Goal: Check status: Check status

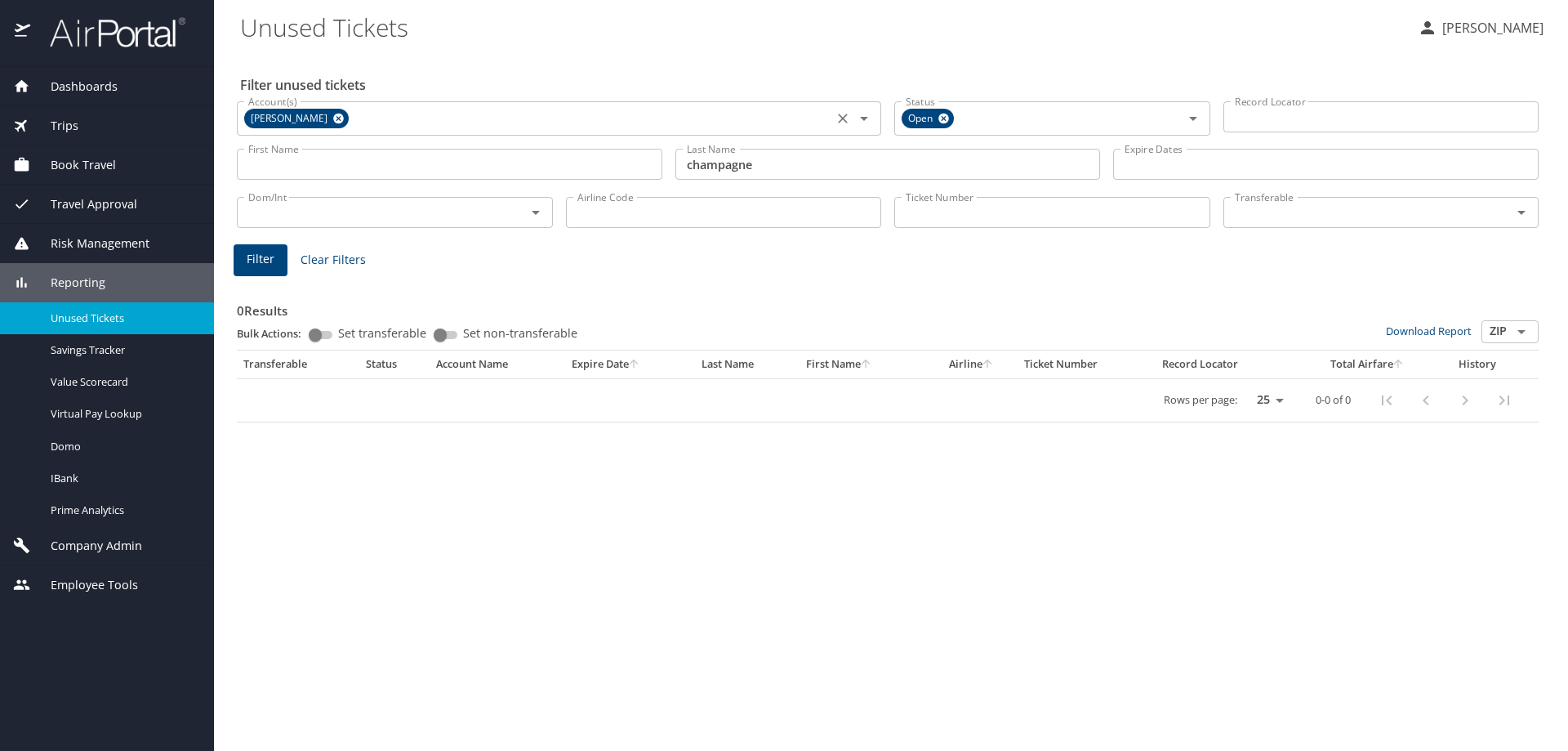
click at [333, 118] on icon at bounding box center [338, 118] width 11 height 11
click at [308, 118] on input "Account(s)" at bounding box center [534, 117] width 586 height 21
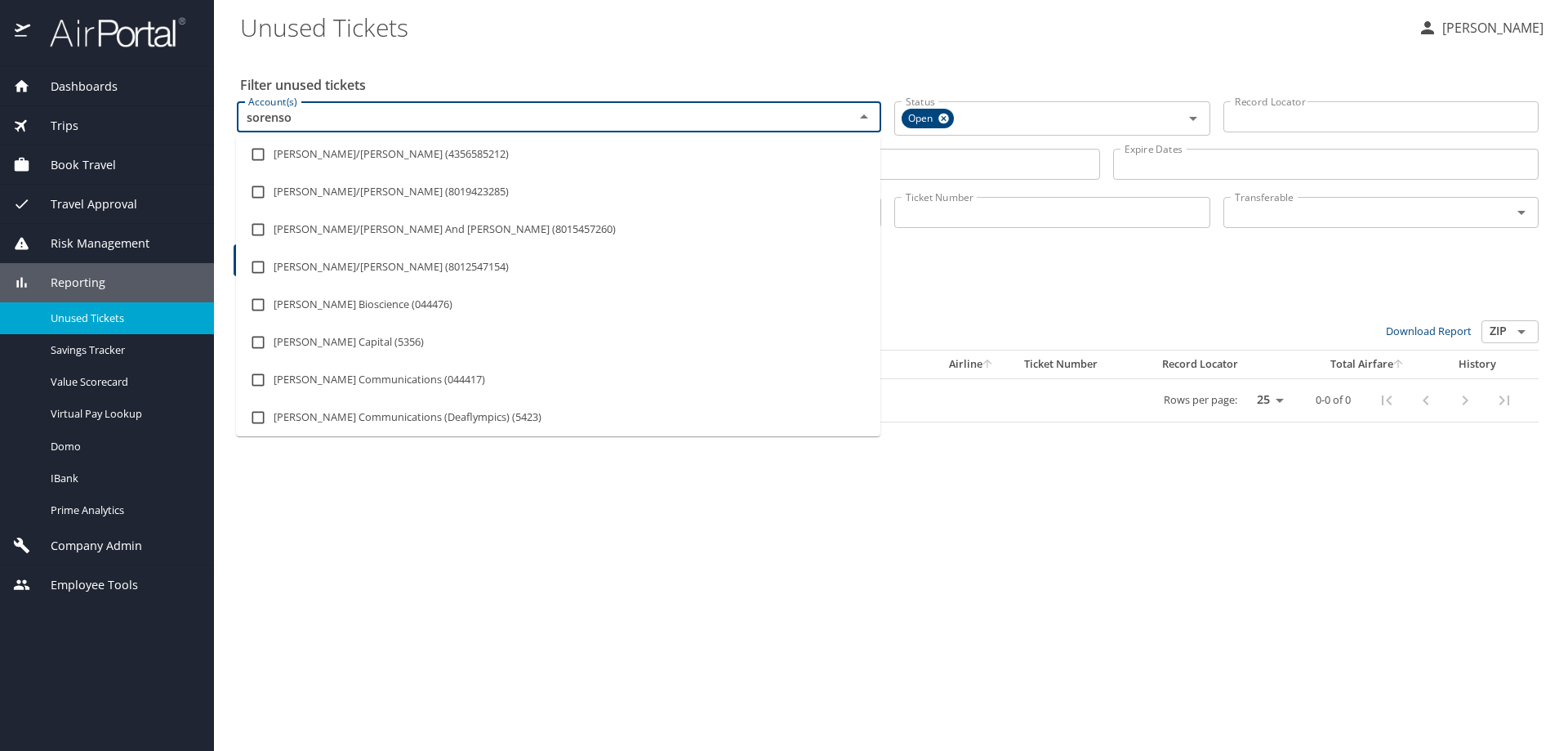
type input "sorenson"
click at [253, 231] on input "checkbox" at bounding box center [258, 229] width 31 height 31
checkbox input "true"
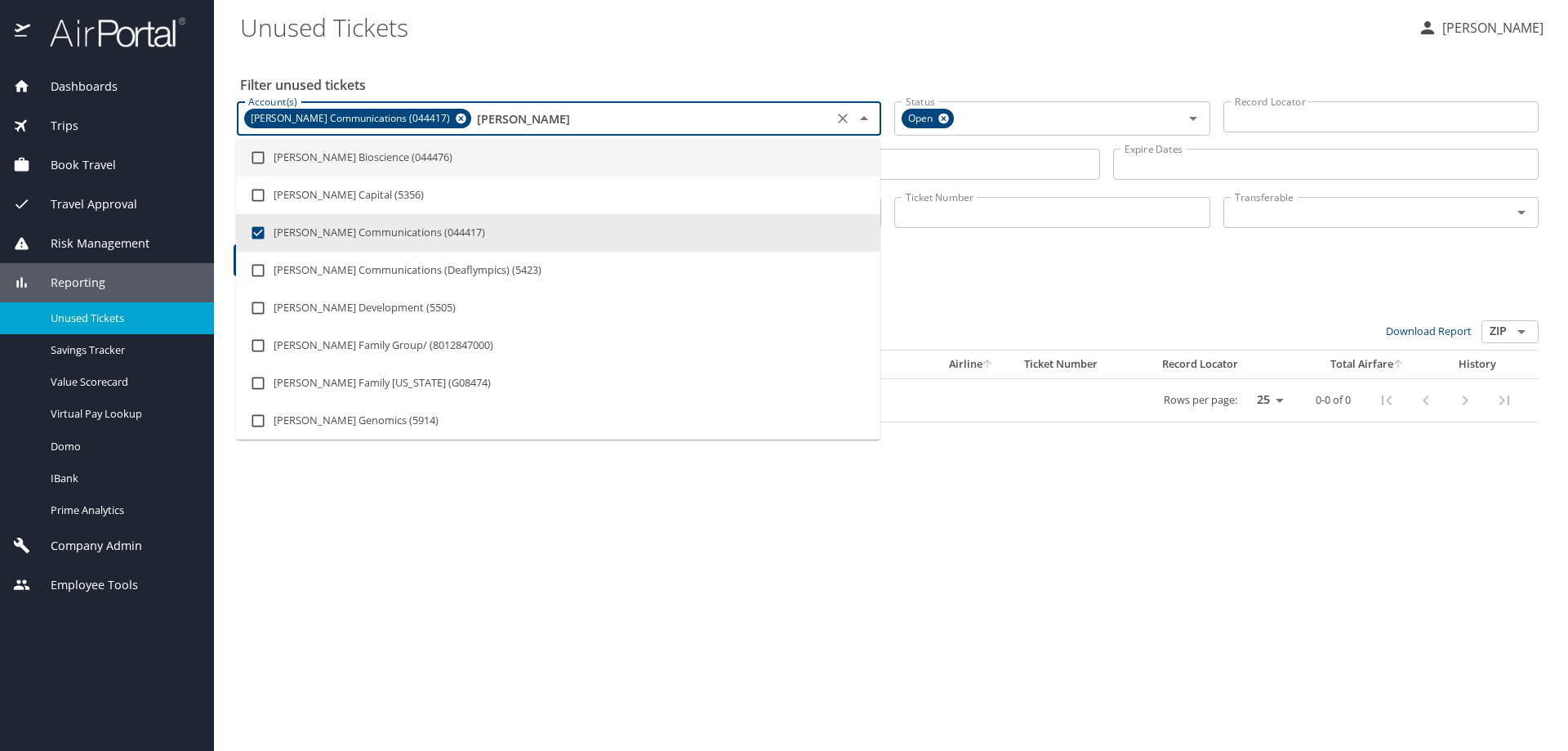
type input "sorenson"
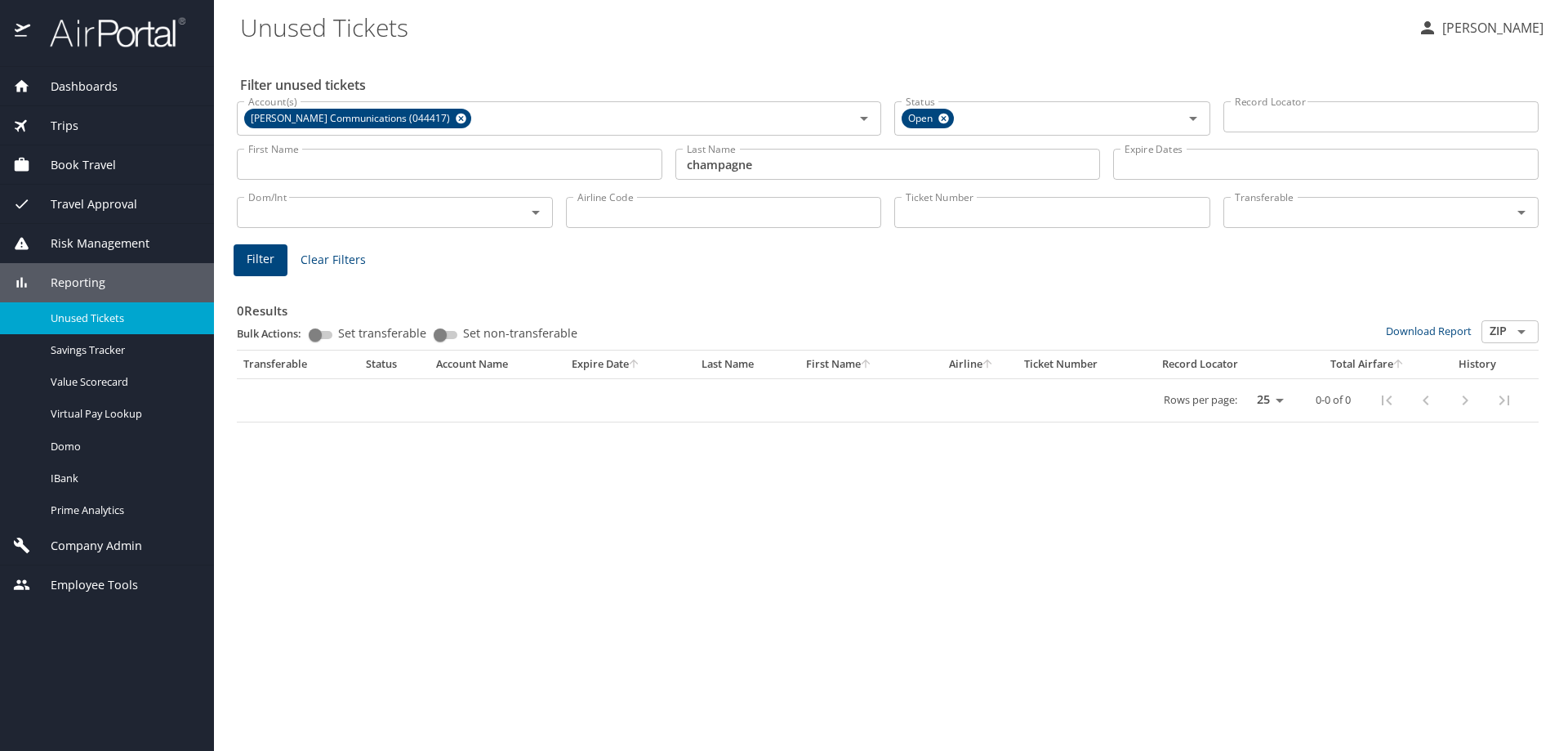
click at [761, 51] on Tickets "Unused Tickets" at bounding box center [822, 27] width 1164 height 51
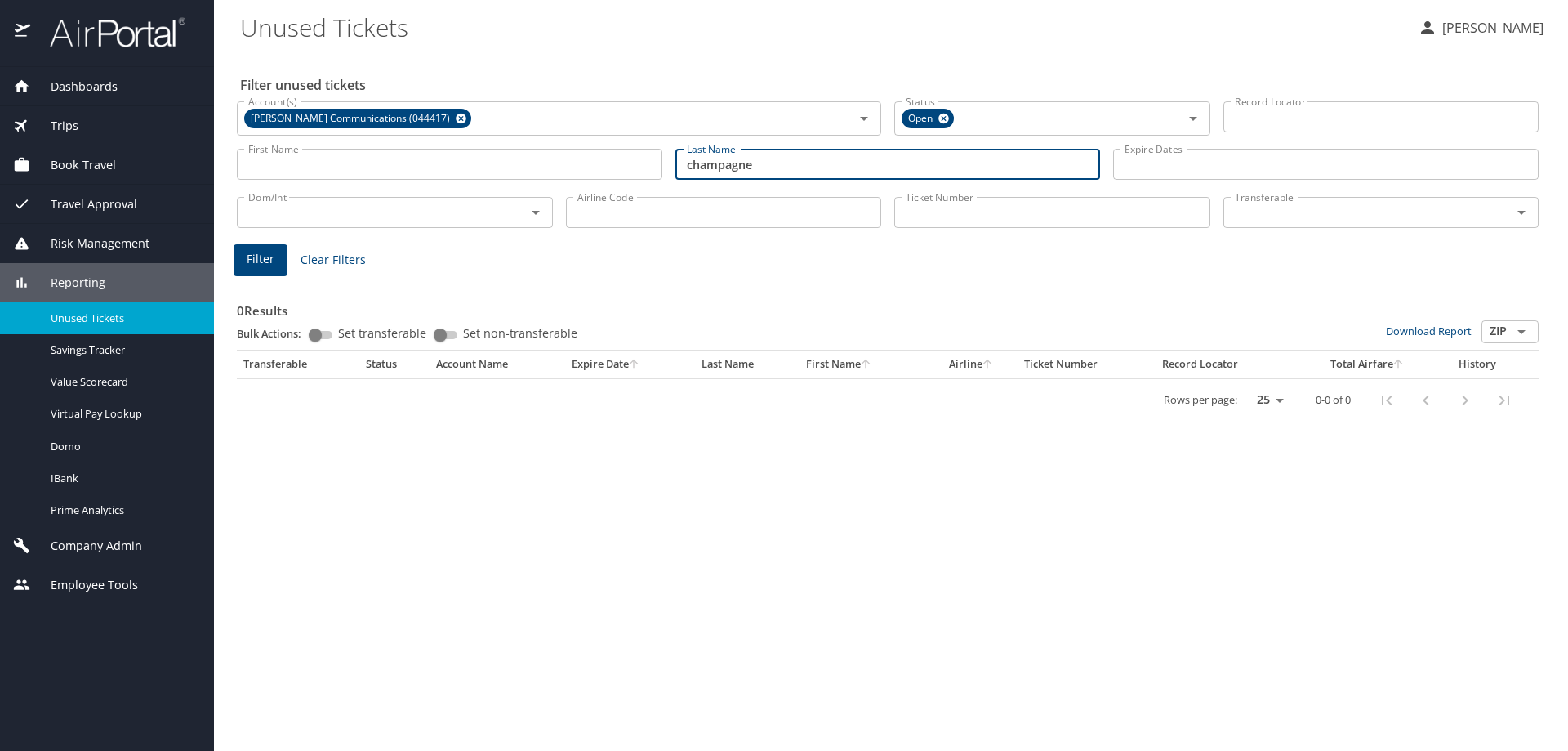
drag, startPoint x: 798, startPoint y: 161, endPoint x: 673, endPoint y: 173, distance: 125.6
click at [673, 173] on div "Last Name champagne Last Name" at bounding box center [887, 165] width 438 height 58
type input "adams"
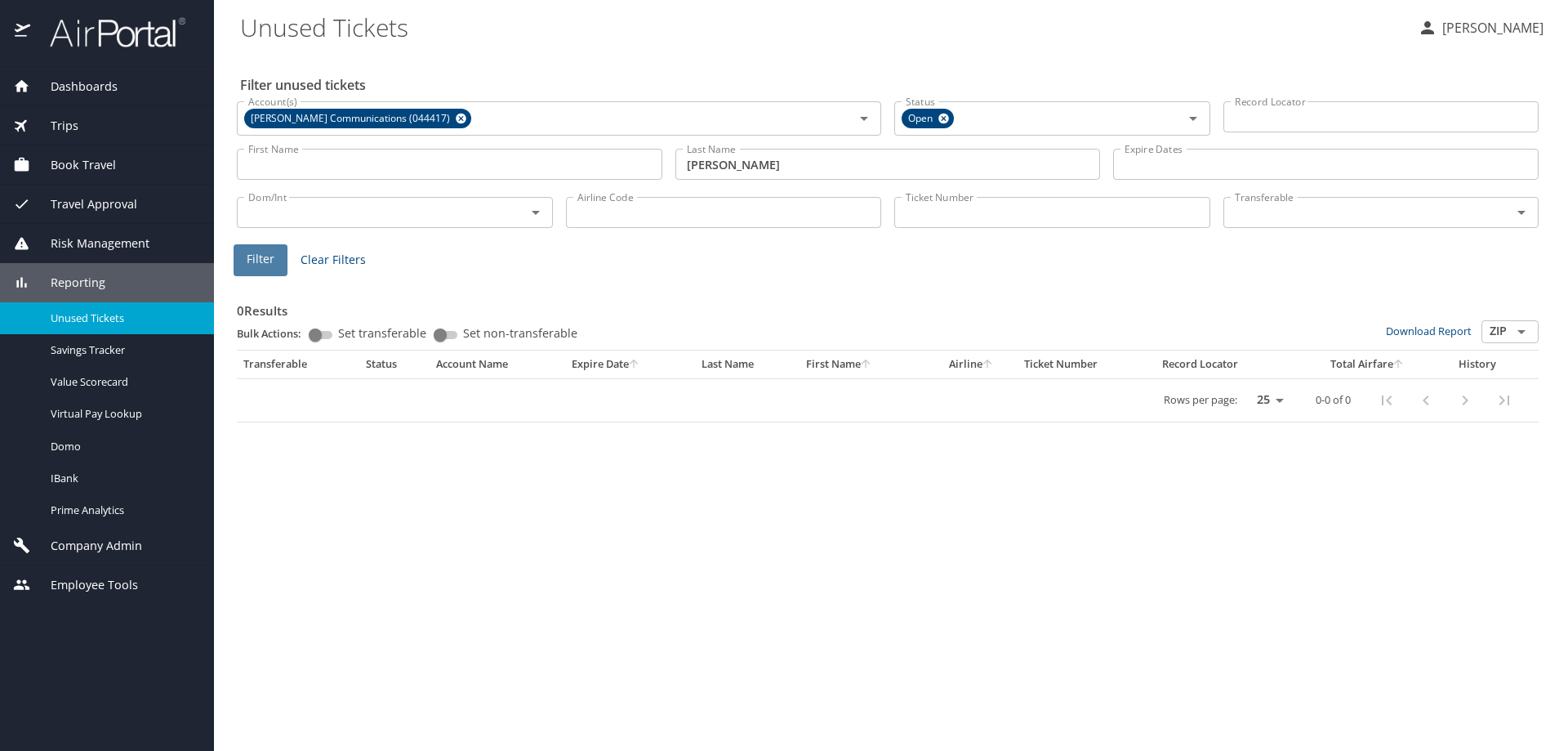
click at [261, 264] on span "Filter" at bounding box center [261, 259] width 28 height 21
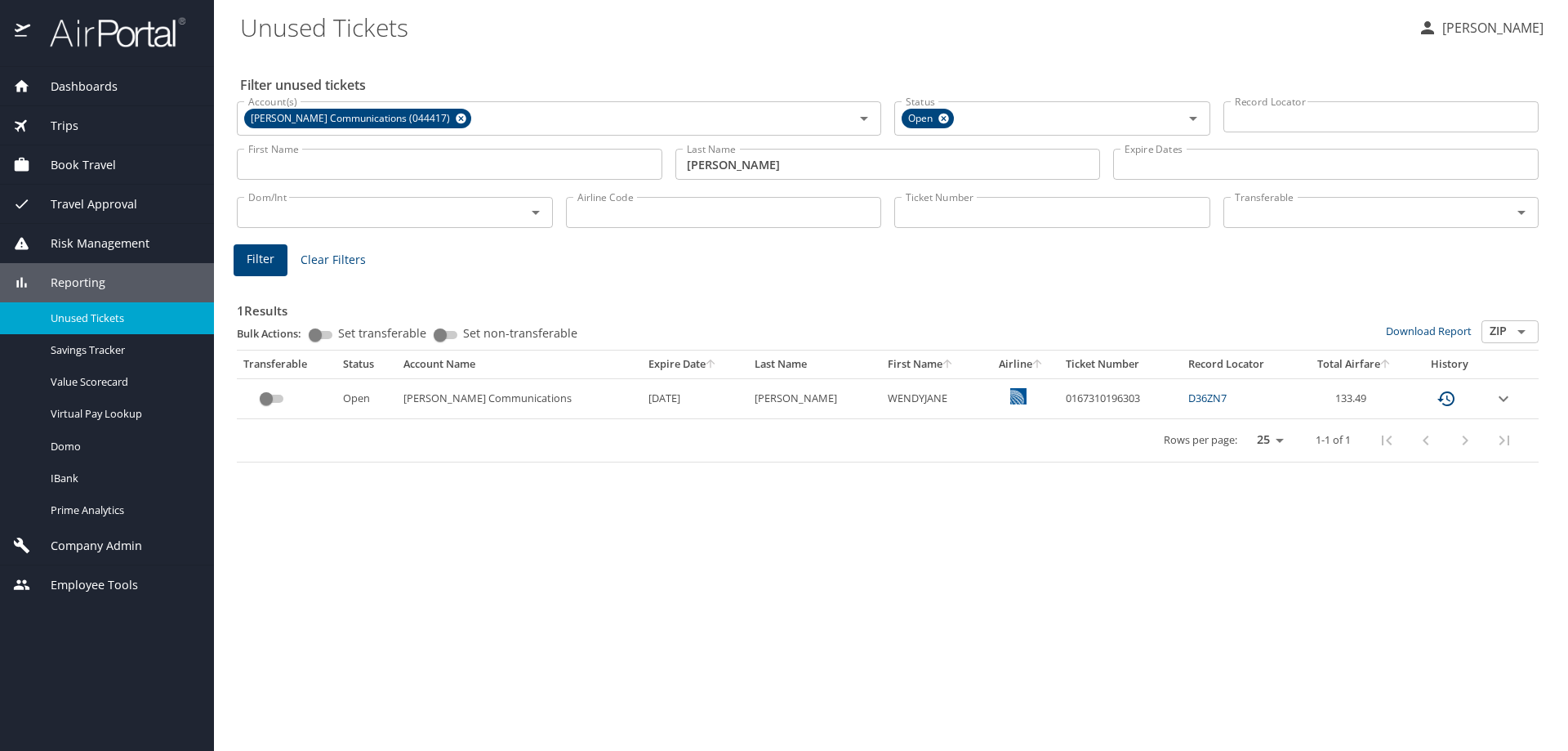
click at [1504, 402] on icon "expand row" at bounding box center [1503, 399] width 20 height 20
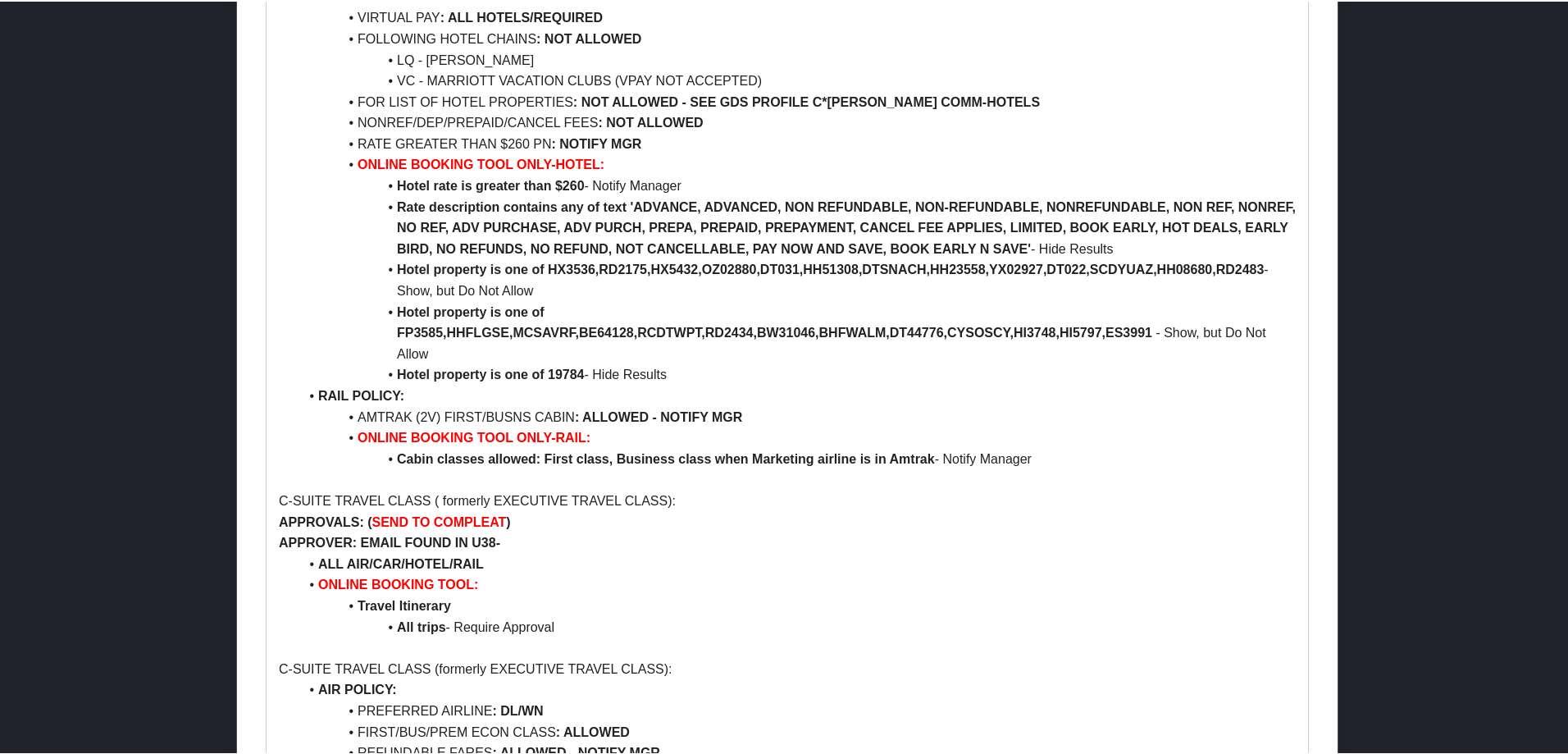
scroll to position [1312, 0]
